Goal: Task Accomplishment & Management: Manage account settings

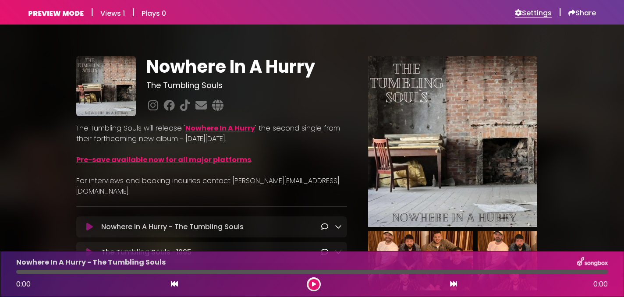
click at [531, 12] on h6 "Settings" at bounding box center [533, 13] width 37 height 9
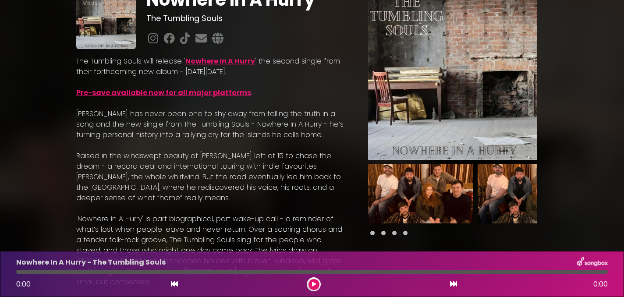
scroll to position [68, 0]
